Goal: Find contact information: Find contact information

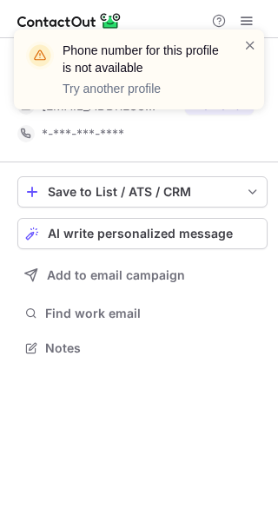
scroll to position [336, 278]
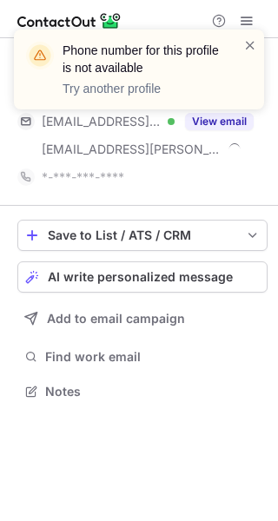
scroll to position [364, 278]
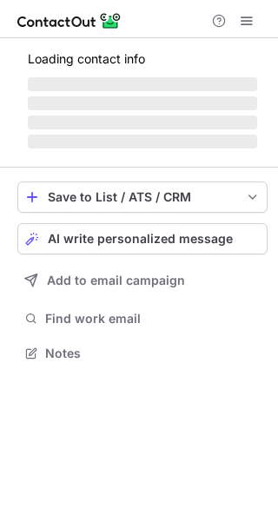
scroll to position [364, 278]
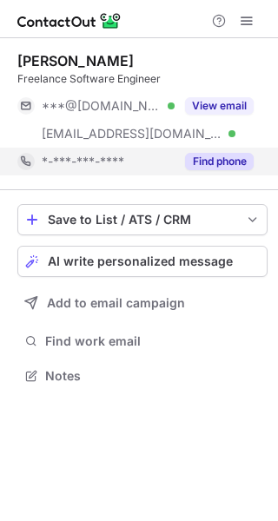
click at [233, 153] on button "Find phone" at bounding box center [219, 161] width 69 height 17
